Goal: Task Accomplishment & Management: Complete application form

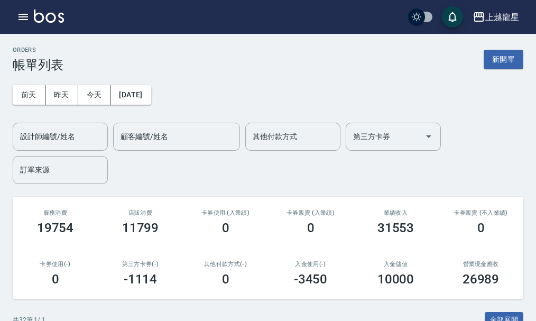
click at [514, 52] on button "新開單" at bounding box center [504, 60] width 40 height 20
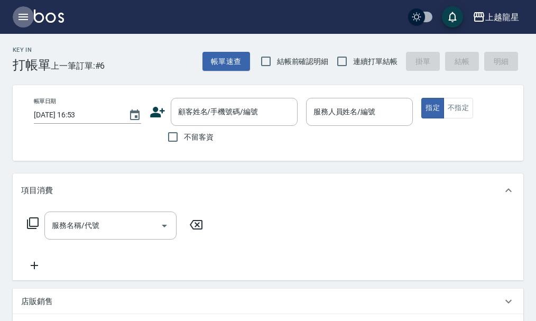
click at [24, 16] on icon "button" at bounding box center [23, 17] width 13 height 13
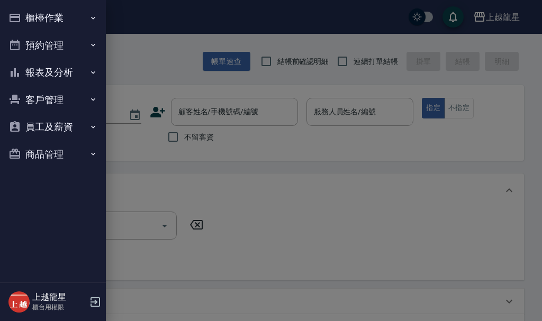
click at [27, 19] on button "櫃檯作業" at bounding box center [52, 18] width 97 height 28
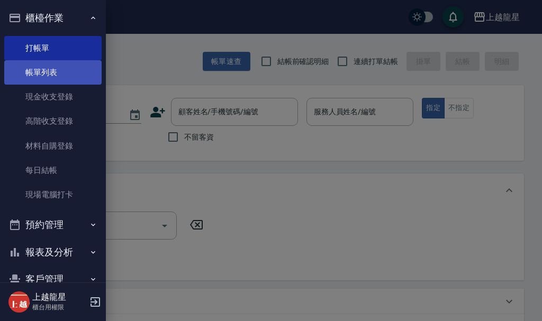
click at [41, 68] on link "帳單列表" at bounding box center [52, 72] width 97 height 24
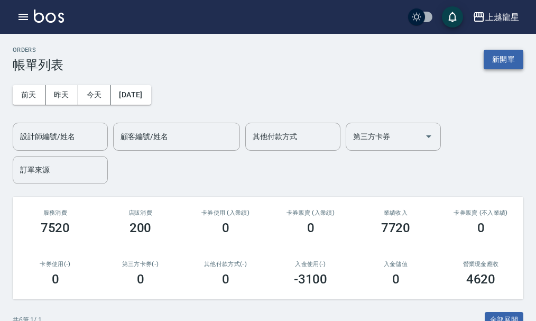
click at [497, 56] on button "新開單" at bounding box center [504, 60] width 40 height 20
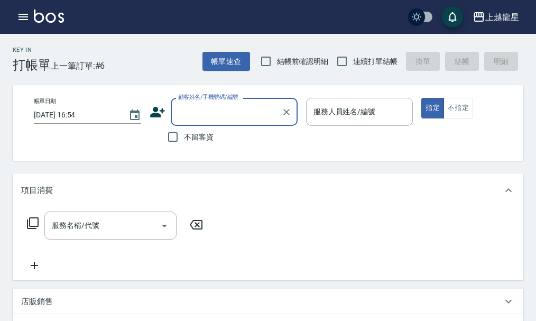
click at [198, 120] on input "顧客姓名/手機號碼/編號" at bounding box center [227, 112] width 102 height 19
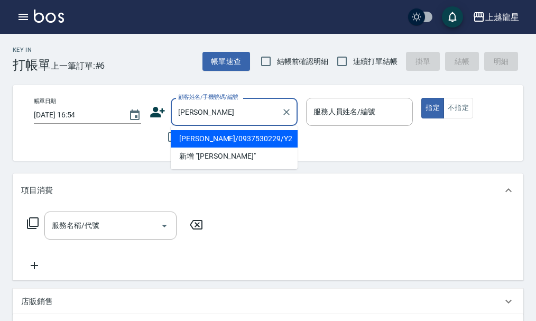
click at [230, 139] on li "[PERSON_NAME]/0937530229/Y2" at bounding box center [234, 138] width 127 height 17
type input "[PERSON_NAME]/0937530229/Y2"
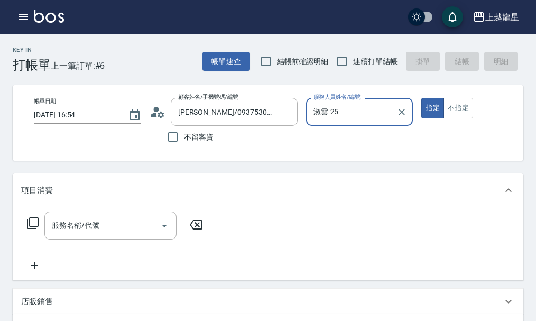
type input "淑雲-25"
click at [95, 223] on div "服務名稱/代號" at bounding box center [110, 226] width 132 height 28
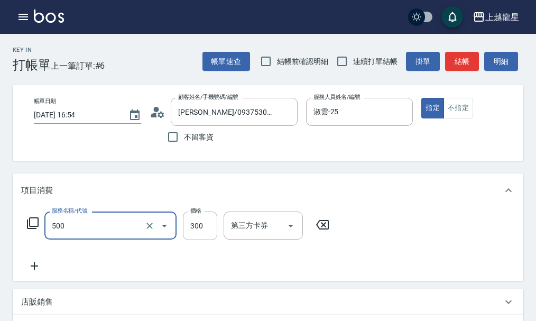
type input "一般洗髮(500)"
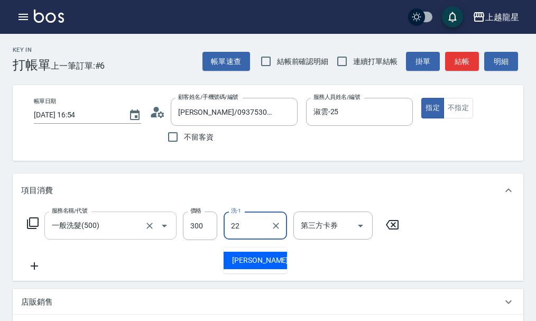
type input "[PERSON_NAME]-22"
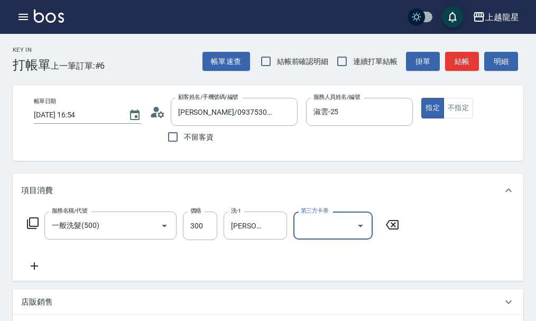
click at [33, 230] on icon at bounding box center [32, 223] width 13 height 13
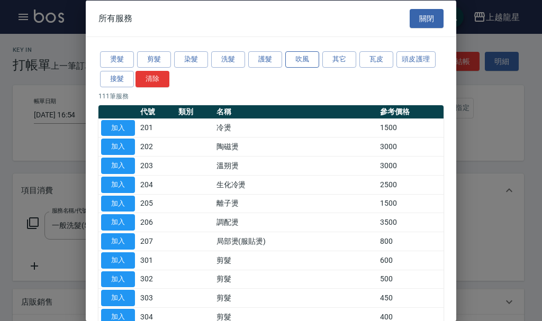
click at [305, 58] on button "吹風" at bounding box center [302, 59] width 34 height 16
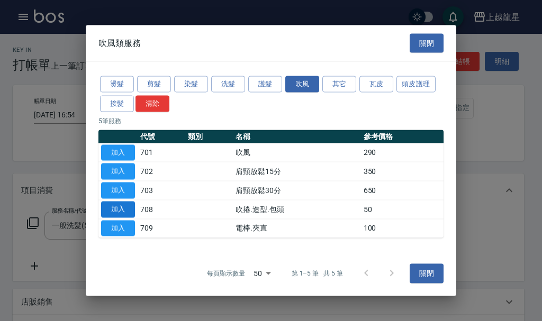
click at [123, 211] on button "加入" at bounding box center [118, 209] width 34 height 16
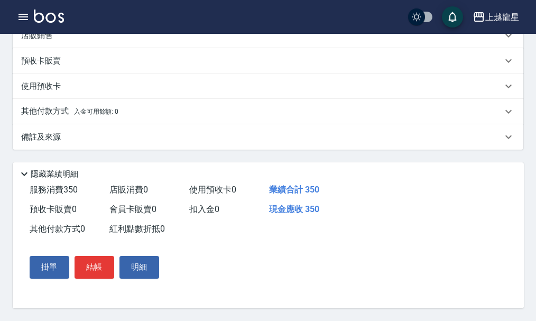
scroll to position [320, 0]
click at [103, 268] on button "結帳" at bounding box center [95, 267] width 40 height 22
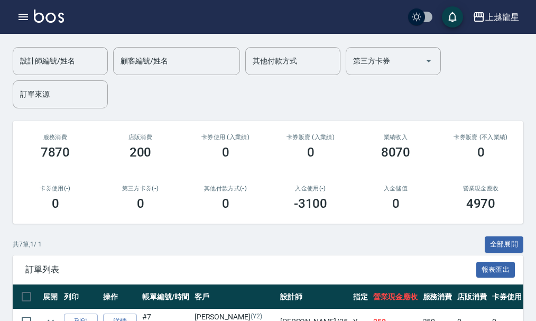
scroll to position [291, 0]
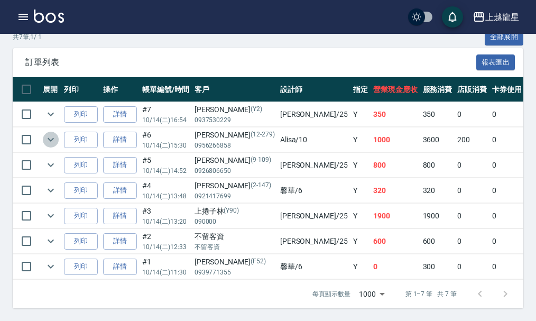
click at [49, 133] on icon "expand row" at bounding box center [50, 139] width 13 height 13
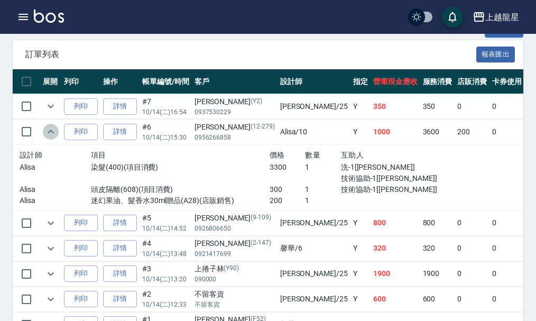
click at [52, 132] on icon "expand row" at bounding box center [50, 131] width 13 height 13
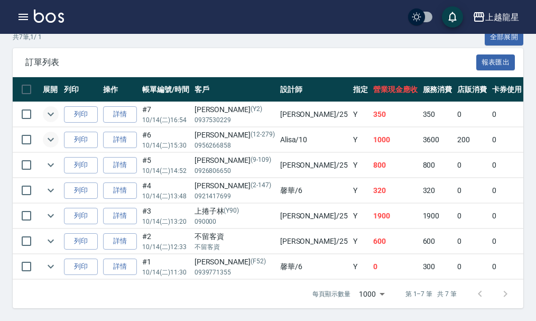
click at [44, 107] on button "expand row" at bounding box center [51, 114] width 16 height 16
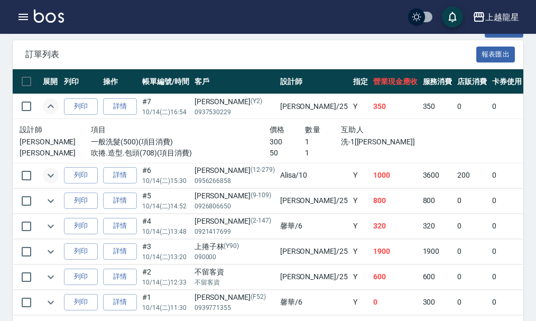
click at [47, 105] on icon "expand row" at bounding box center [50, 106] width 13 height 13
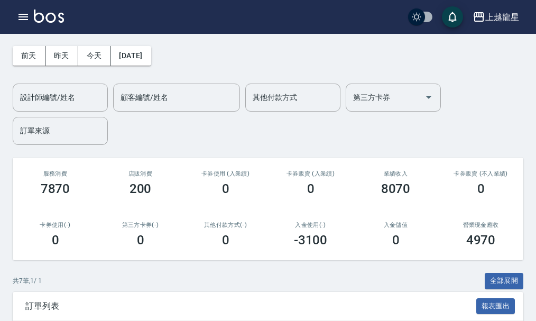
scroll to position [0, 0]
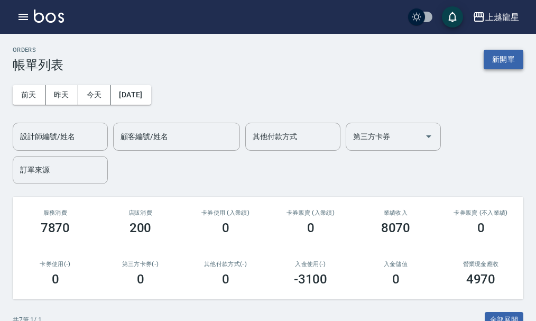
click at [491, 50] on button "新開單" at bounding box center [504, 60] width 40 height 20
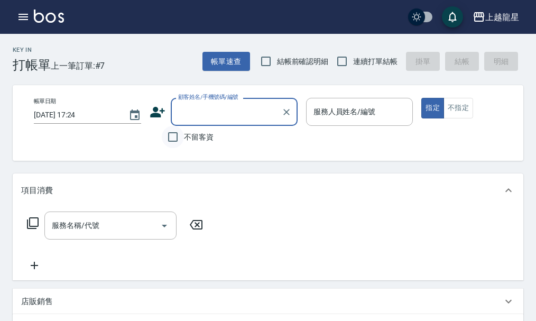
click at [175, 136] on input "不留客資" at bounding box center [173, 137] width 22 height 22
checkbox input "true"
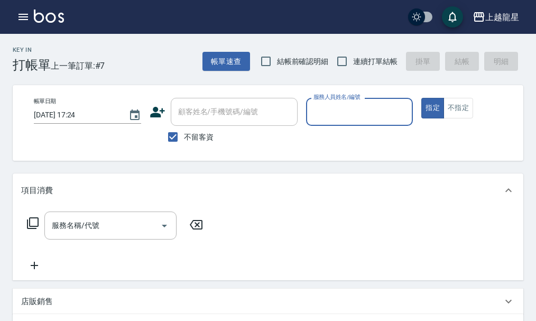
click at [219, 122] on div "顧客姓名/手機號碼/編號" at bounding box center [234, 112] width 127 height 28
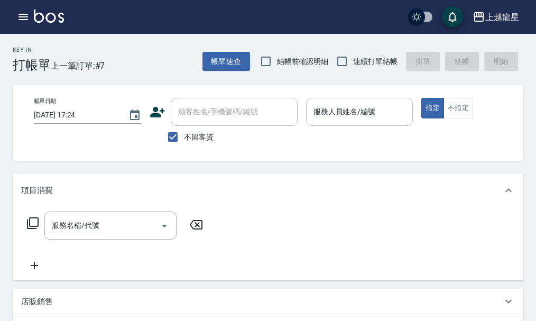
click at [371, 118] on input "服務人員姓名/編號" at bounding box center [360, 112] width 98 height 19
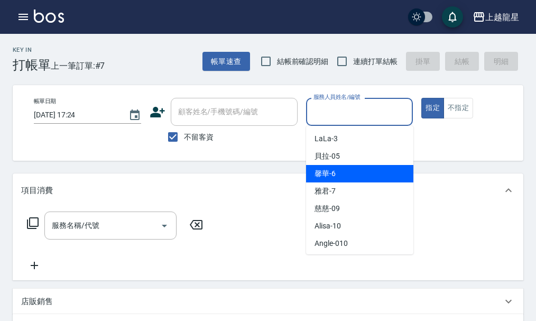
click at [354, 172] on div "馨華 -6" at bounding box center [359, 173] width 107 height 17
type input "馨華-6"
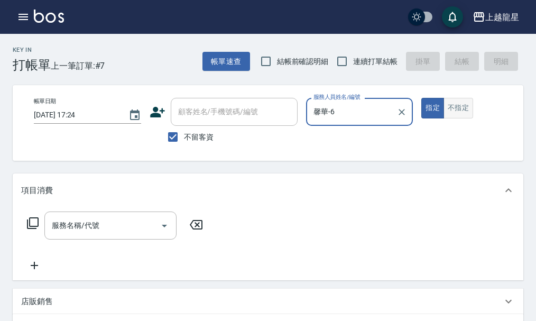
click at [465, 111] on button "不指定" at bounding box center [459, 108] width 30 height 21
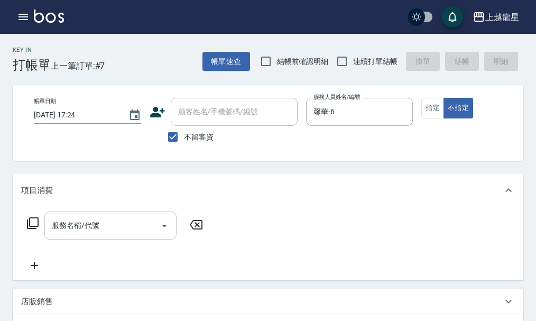
click at [154, 233] on input "服務名稱/代號" at bounding box center [102, 225] width 107 height 19
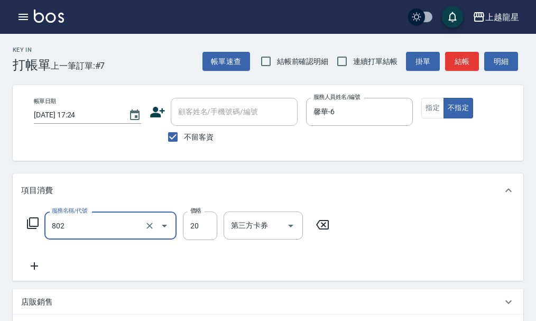
type input "潤絲(802)"
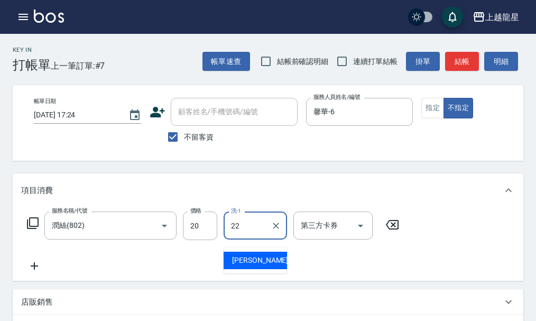
type input "[PERSON_NAME]-22"
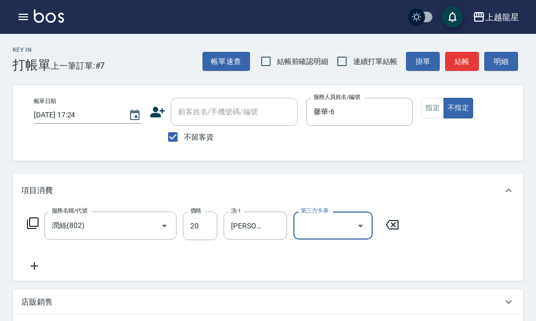
click at [32, 267] on div "服務名稱/代號 [PERSON_NAME](802) 服務名稱/代號 價格 20 價格 洗-1 [PERSON_NAME]-22 洗-1 第三方卡券 第三方卡券" at bounding box center [213, 242] width 384 height 61
click at [32, 270] on icon at bounding box center [34, 266] width 26 height 13
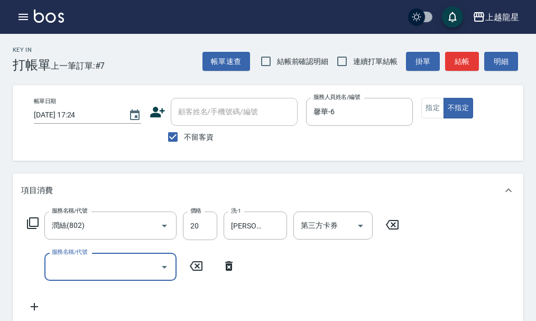
type input "8"
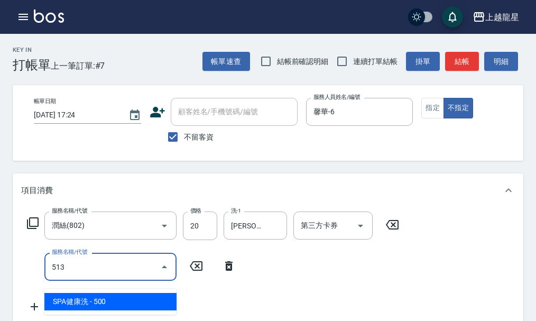
type input "SPA健康洗(513)"
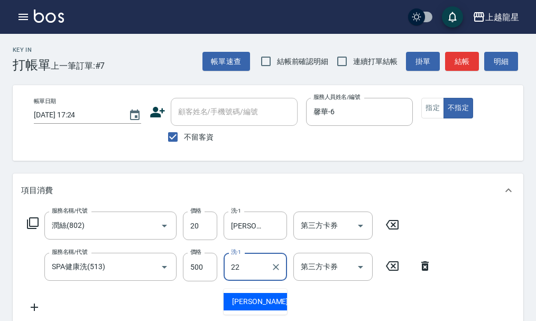
type input "[PERSON_NAME]-22"
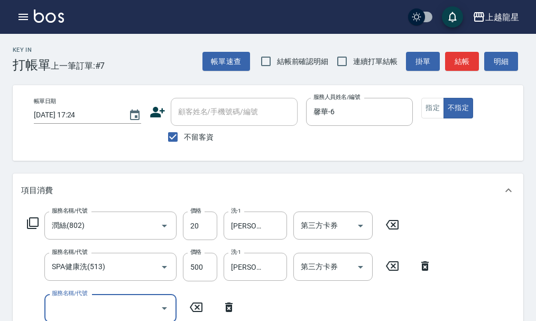
scroll to position [5, 0]
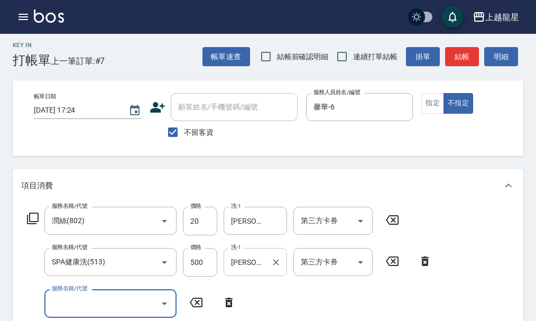
click at [260, 271] on input "[PERSON_NAME]-22" at bounding box center [247, 262] width 38 height 19
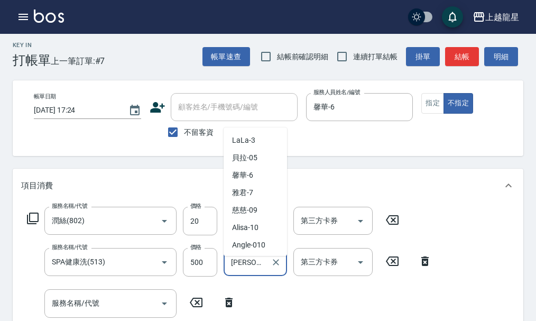
scroll to position [138, 0]
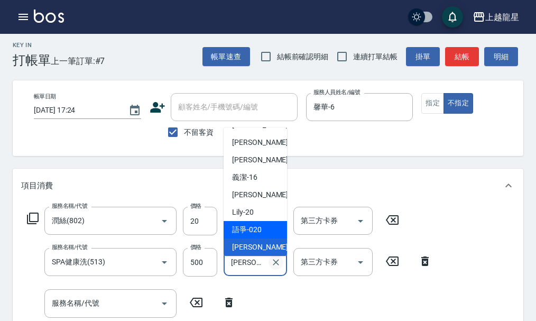
click at [278, 265] on icon "Clear" at bounding box center [276, 262] width 6 height 6
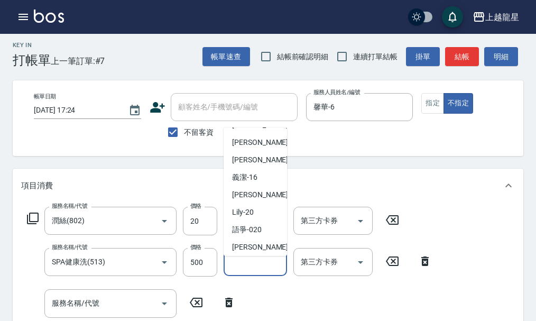
scroll to position [4, 0]
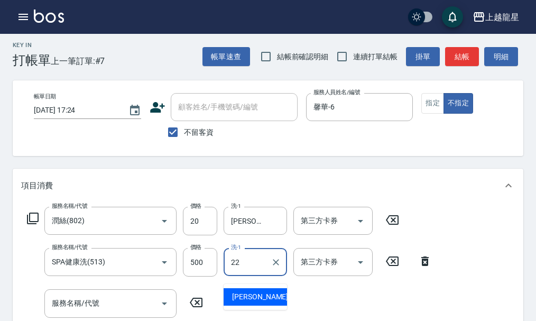
type input "[PERSON_NAME]-22"
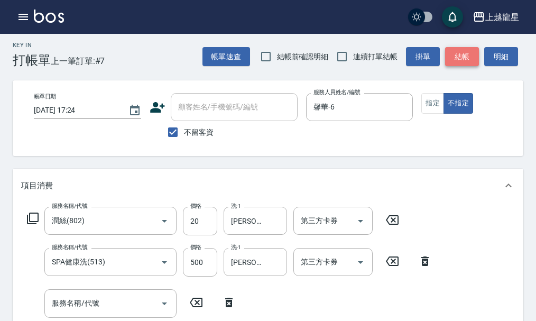
click at [465, 52] on button "結帳" at bounding box center [462, 57] width 34 height 20
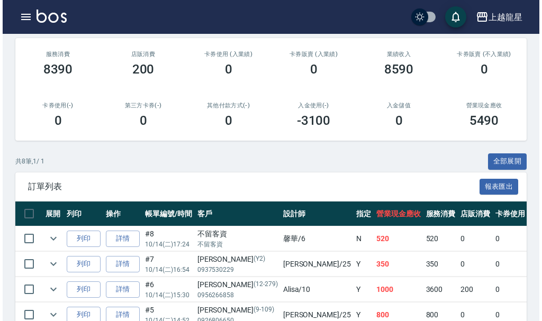
scroll to position [316, 0]
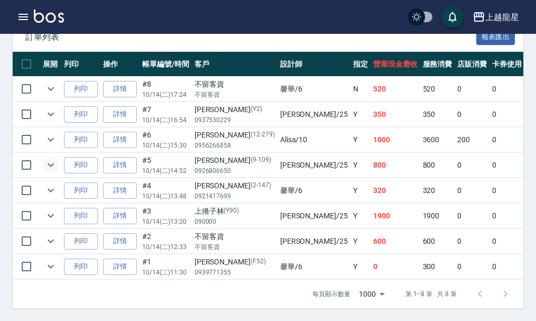
click at [55, 159] on icon "expand row" at bounding box center [50, 165] width 13 height 13
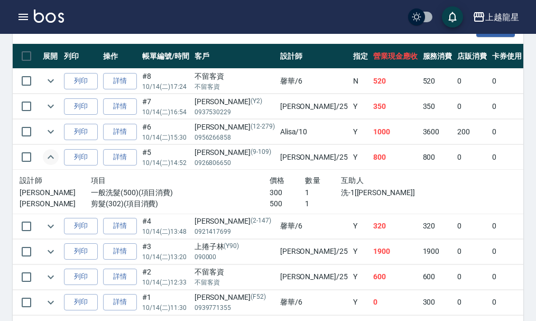
click at [53, 157] on icon "expand row" at bounding box center [50, 157] width 13 height 13
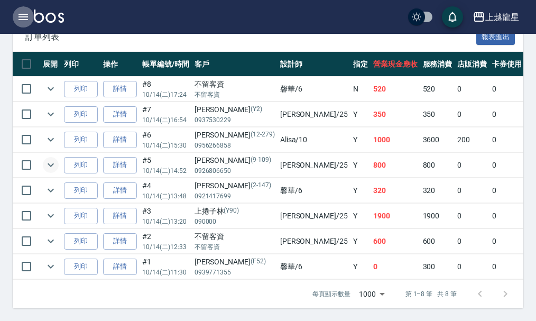
click at [29, 17] on icon "button" at bounding box center [23, 17] width 13 height 13
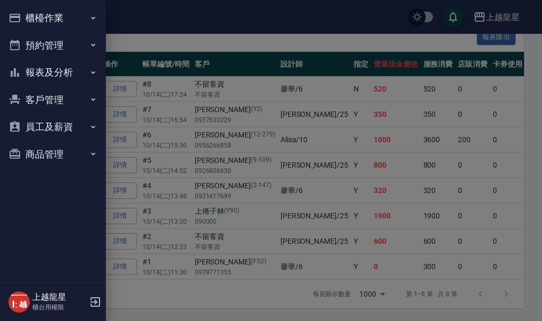
click at [67, 26] on button "櫃檯作業" at bounding box center [52, 18] width 97 height 28
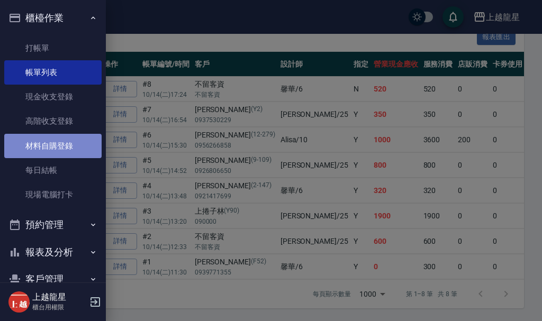
click at [80, 142] on link "材料自購登錄" at bounding box center [52, 146] width 97 height 24
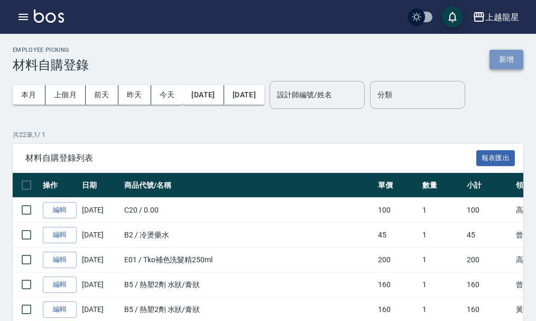
click at [510, 62] on button "新增" at bounding box center [507, 60] width 34 height 20
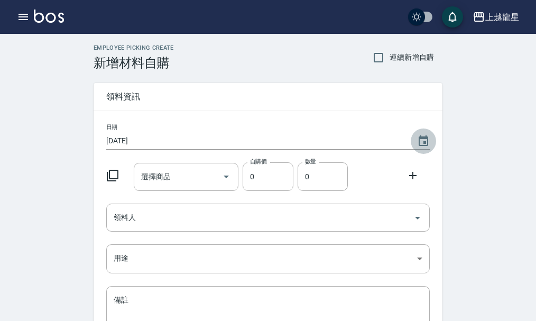
click at [426, 141] on icon "Choose date, selected date is 2025-10-14" at bounding box center [423, 141] width 13 height 13
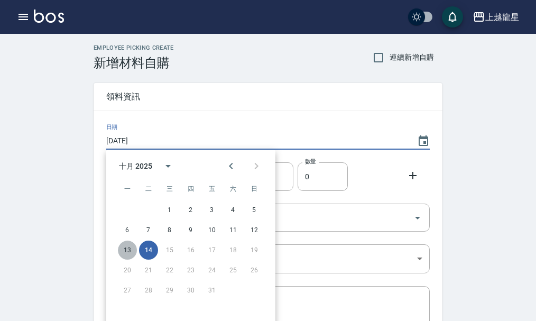
click at [134, 244] on button "13" at bounding box center [127, 250] width 19 height 19
type input "[DATE]"
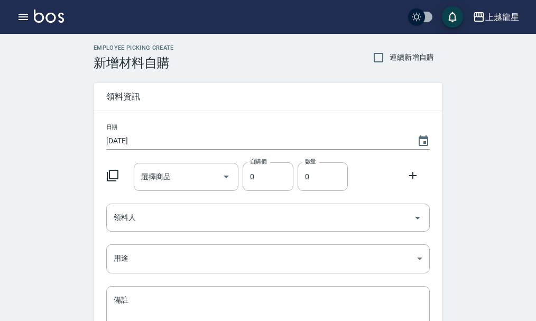
click at [113, 170] on icon at bounding box center [113, 176] width 12 height 12
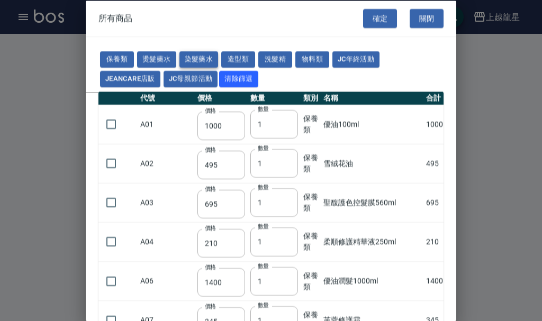
click at [204, 57] on button "染髮藥水" at bounding box center [198, 59] width 39 height 16
type input "105"
type input "100"
type input "105"
type input "100"
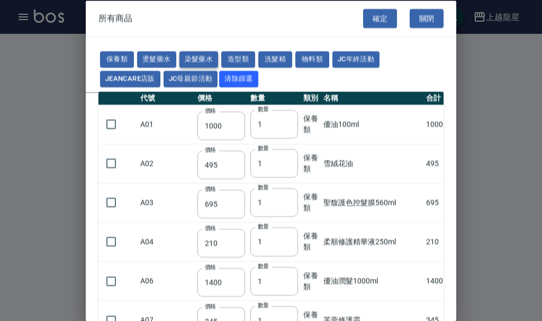
type input "100"
type input "450"
type input "100"
type input "406"
type input "100"
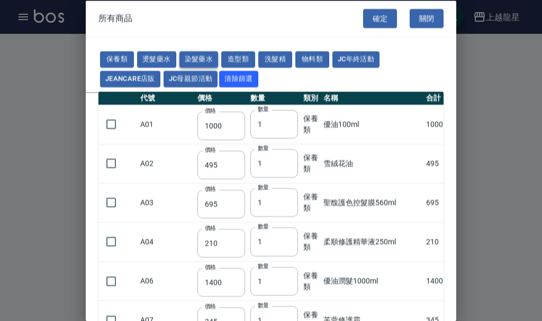
type input "100"
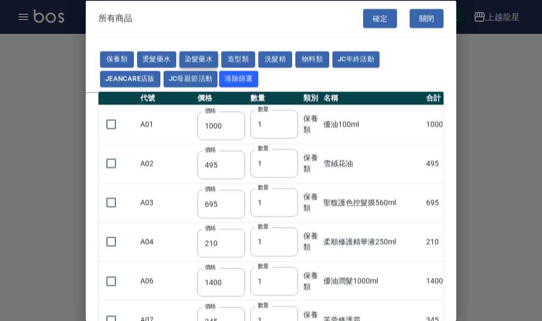
type input "100"
type input "133"
type input "100"
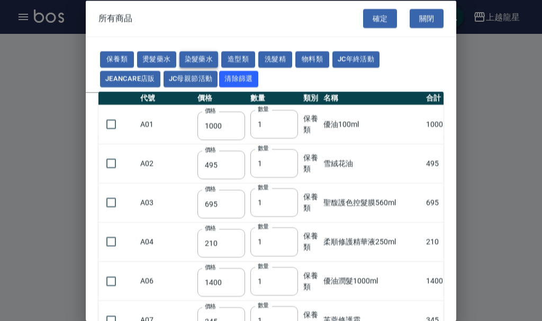
type input "133"
type input "186"
type input "133"
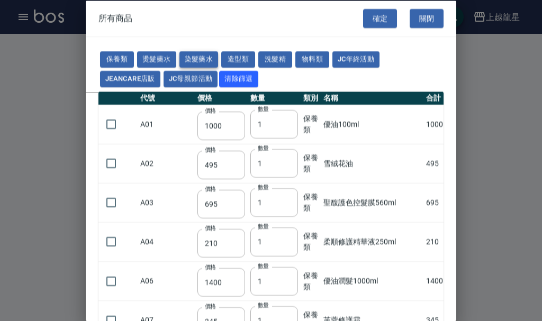
type input "133"
type input "441"
type input "133"
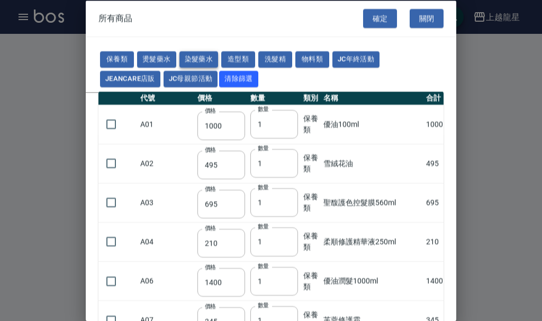
type input "350"
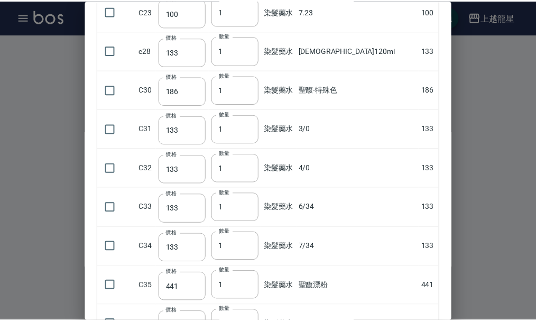
scroll to position [1025, 0]
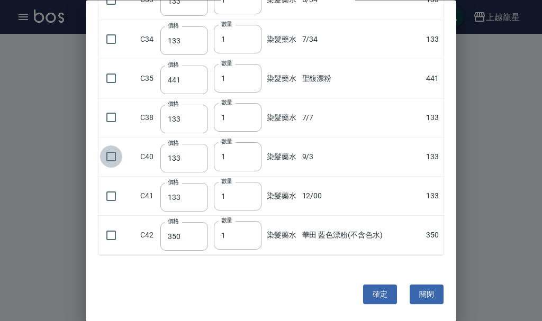
click at [109, 157] on input "checkbox" at bounding box center [111, 157] width 22 height 22
checkbox input "true"
click at [368, 291] on button "確定" at bounding box center [380, 295] width 34 height 20
type input "9/3"
type input "133"
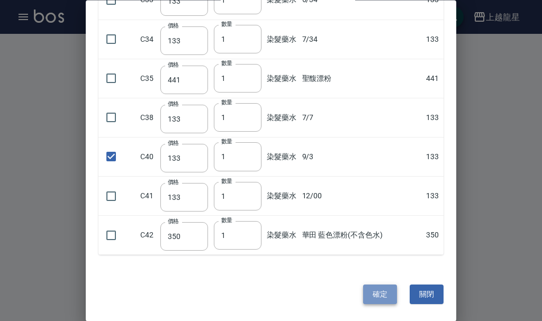
type input "1"
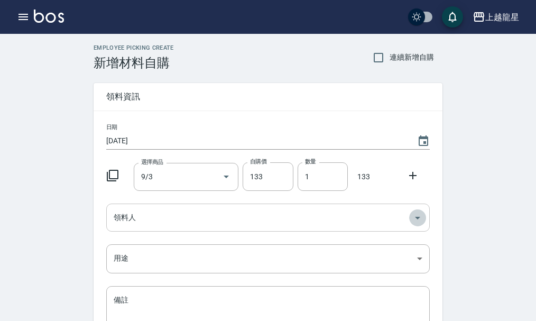
click at [421, 217] on icon "Open" at bounding box center [417, 218] width 13 height 13
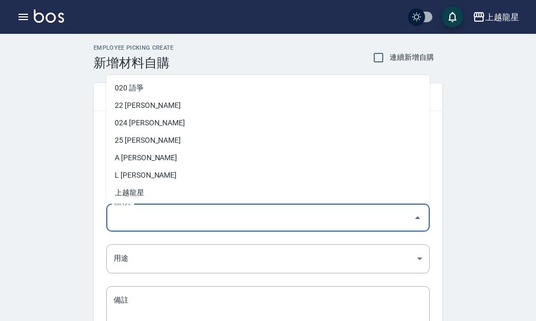
scroll to position [246, 0]
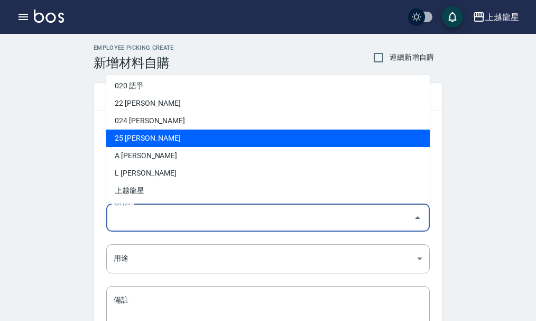
click at [127, 135] on li "25 [PERSON_NAME]" at bounding box center [268, 138] width 324 height 17
type input "賴淑雲"
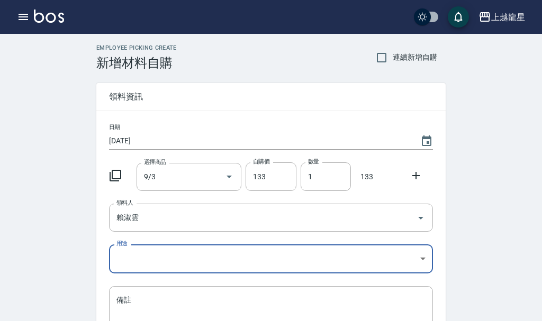
click at [417, 257] on body "上越龍星 登出 櫃檯作業 打帳單 帳單列表 現金收支登錄 高階收支登錄 材料自購登錄 每日結帳 現場電腦打卡 預約管理 預約管理 單日預約紀錄 單週預約紀錄 …" at bounding box center [271, 218] width 542 height 436
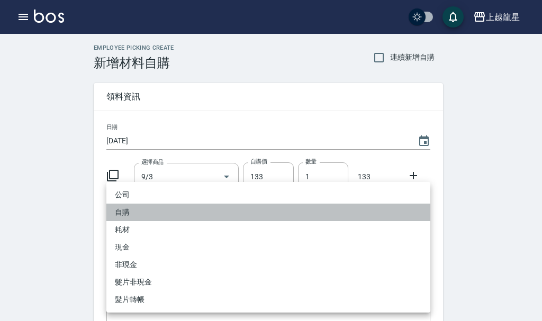
click at [138, 212] on li "自購" at bounding box center [268, 212] width 324 height 17
type input "自購"
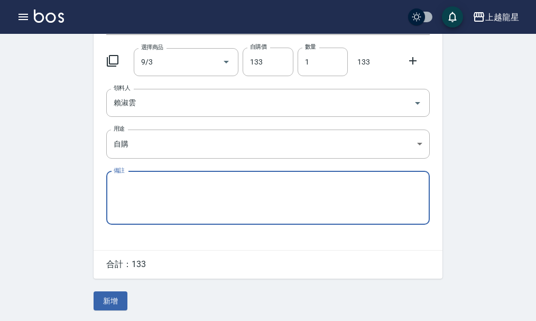
scroll to position [116, 0]
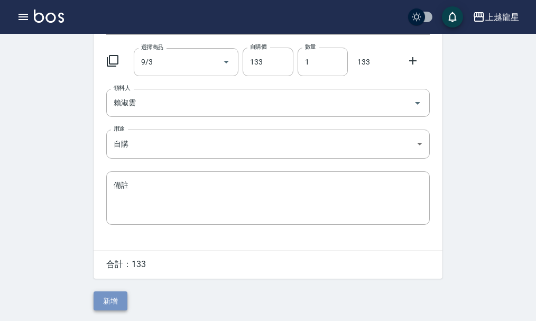
click at [116, 298] on button "新增" at bounding box center [111, 301] width 34 height 20
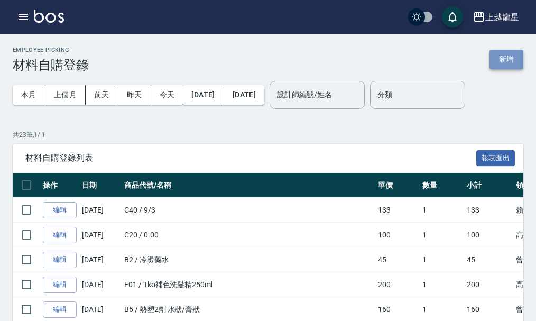
click at [502, 58] on button "新增" at bounding box center [507, 60] width 34 height 20
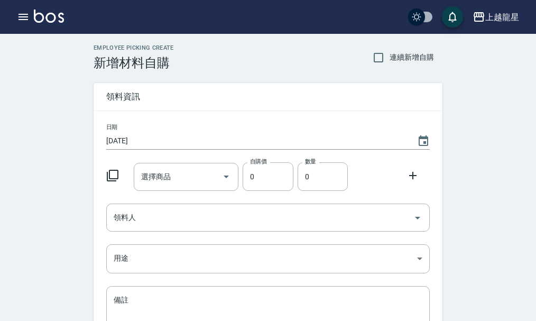
click at [111, 170] on icon at bounding box center [112, 175] width 13 height 13
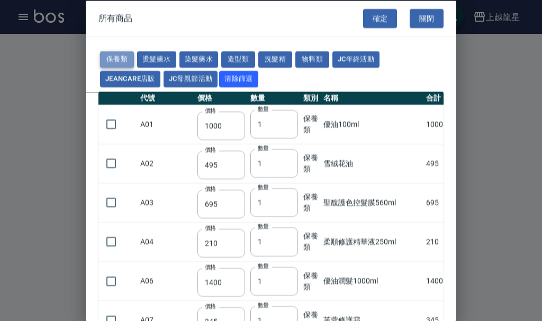
click at [115, 57] on button "保養類" at bounding box center [117, 59] width 34 height 16
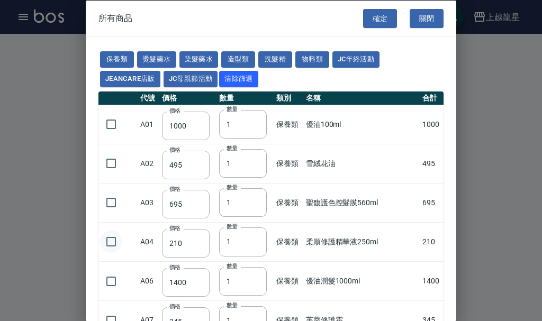
click at [107, 239] on input "checkbox" at bounding box center [111, 242] width 22 height 22
checkbox input "true"
click at [363, 19] on button "確定" at bounding box center [380, 18] width 34 height 20
type input "柔順修護精華液250ml"
type input "210"
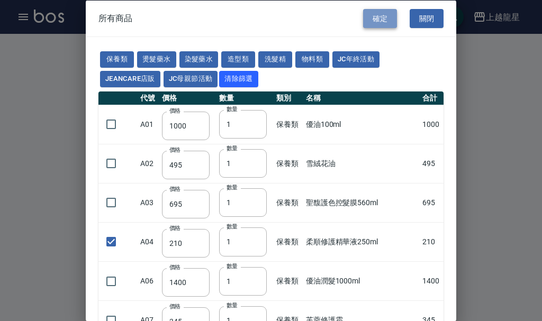
type input "1"
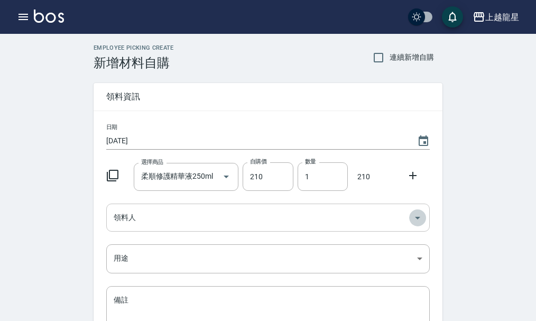
click at [420, 218] on icon "Open" at bounding box center [417, 218] width 13 height 13
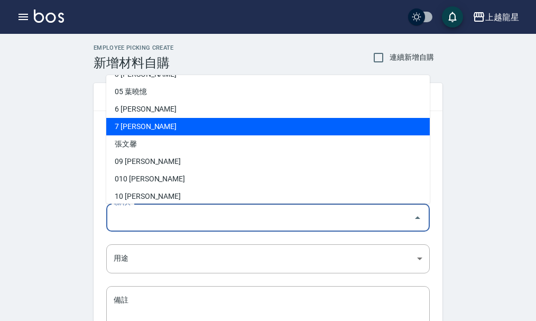
scroll to position [53, 0]
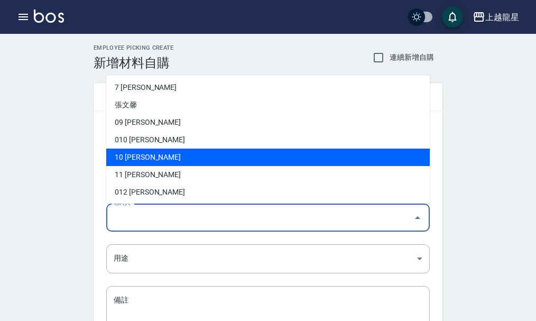
click at [121, 155] on li "10 [PERSON_NAME]" at bounding box center [268, 157] width 324 height 17
type input "高芳瑜"
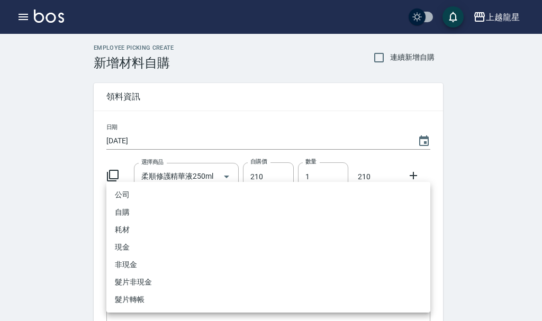
drag, startPoint x: 418, startPoint y: 256, endPoint x: 399, endPoint y: 255, distance: 19.1
click at [418, 257] on body "上越龍星 登出 櫃檯作業 打帳單 帳單列表 現金收支登錄 高階收支登錄 材料自購登錄 每日結帳 現場電腦打卡 預約管理 預約管理 單日預約紀錄 單週預約紀錄 …" at bounding box center [271, 218] width 542 height 436
click at [139, 207] on li "自購" at bounding box center [268, 212] width 324 height 17
type input "自購"
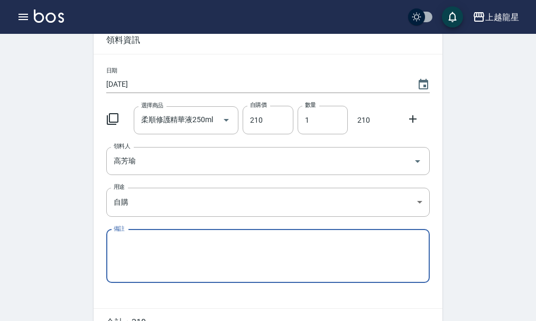
scroll to position [116, 0]
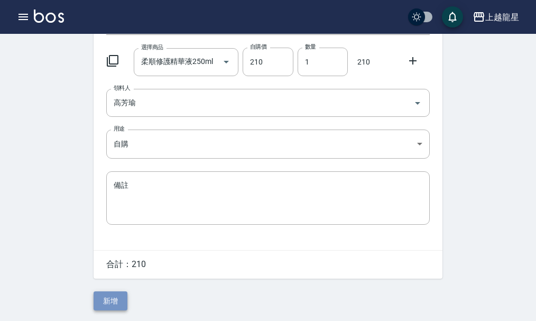
click at [98, 299] on button "新增" at bounding box center [111, 301] width 34 height 20
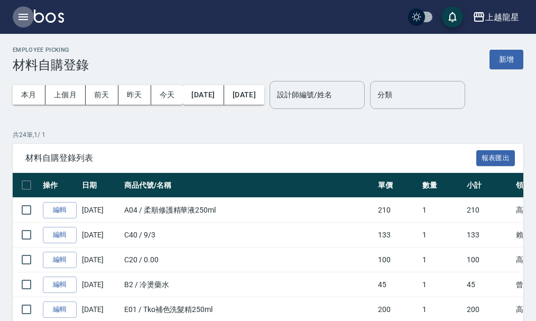
click at [25, 16] on icon "button" at bounding box center [23, 17] width 13 height 13
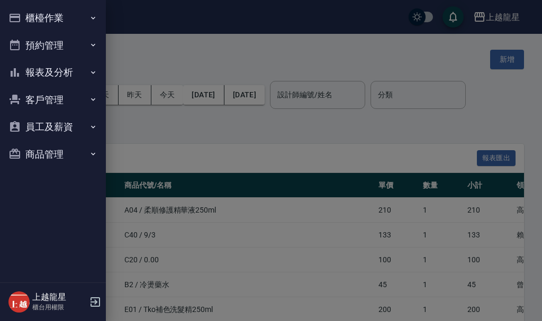
click at [59, 19] on button "櫃檯作業" at bounding box center [52, 18] width 97 height 28
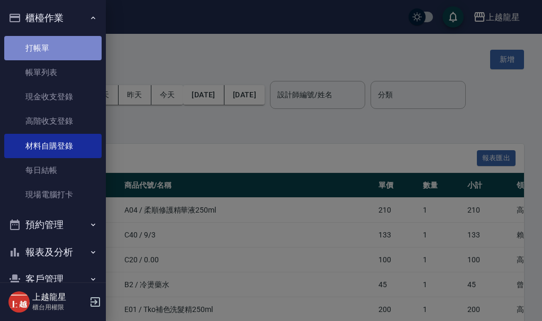
click at [59, 47] on link "打帳單" at bounding box center [52, 48] width 97 height 24
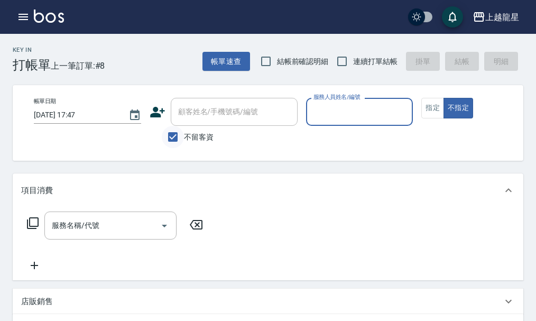
click at [173, 135] on input "不留客資" at bounding box center [173, 137] width 22 height 22
checkbox input "false"
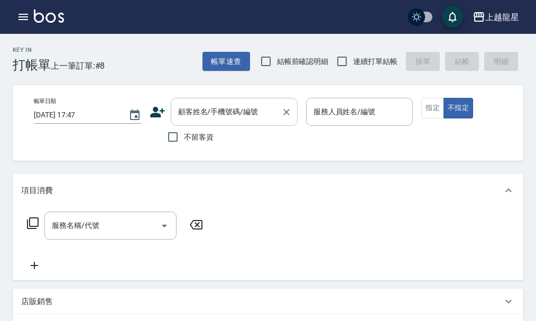
click at [211, 117] on input "顧客姓名/手機號碼/編號" at bounding box center [227, 112] width 102 height 19
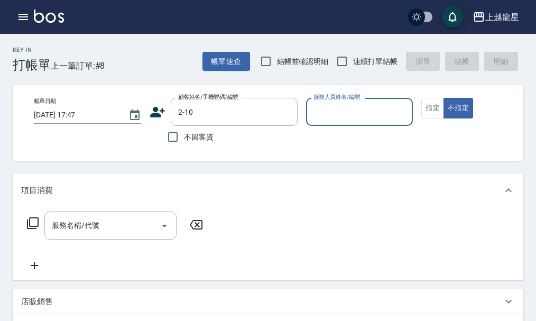
type input "[PERSON_NAME]/0987500680/2-10"
type input "淑雲-25"
click at [427, 104] on button "指定" at bounding box center [432, 108] width 23 height 21
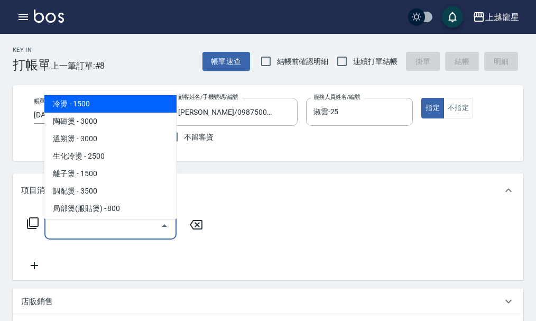
click at [132, 234] on input "服務名稱/代號" at bounding box center [102, 225] width 107 height 19
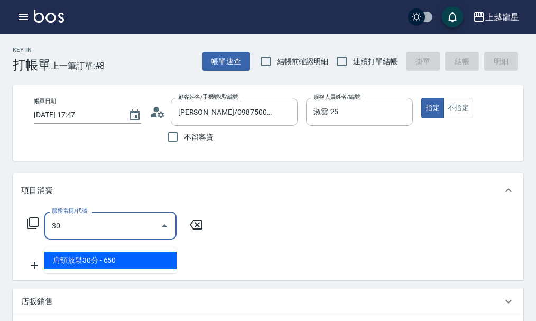
type input "302"
